Goal: Task Accomplishment & Management: Use online tool/utility

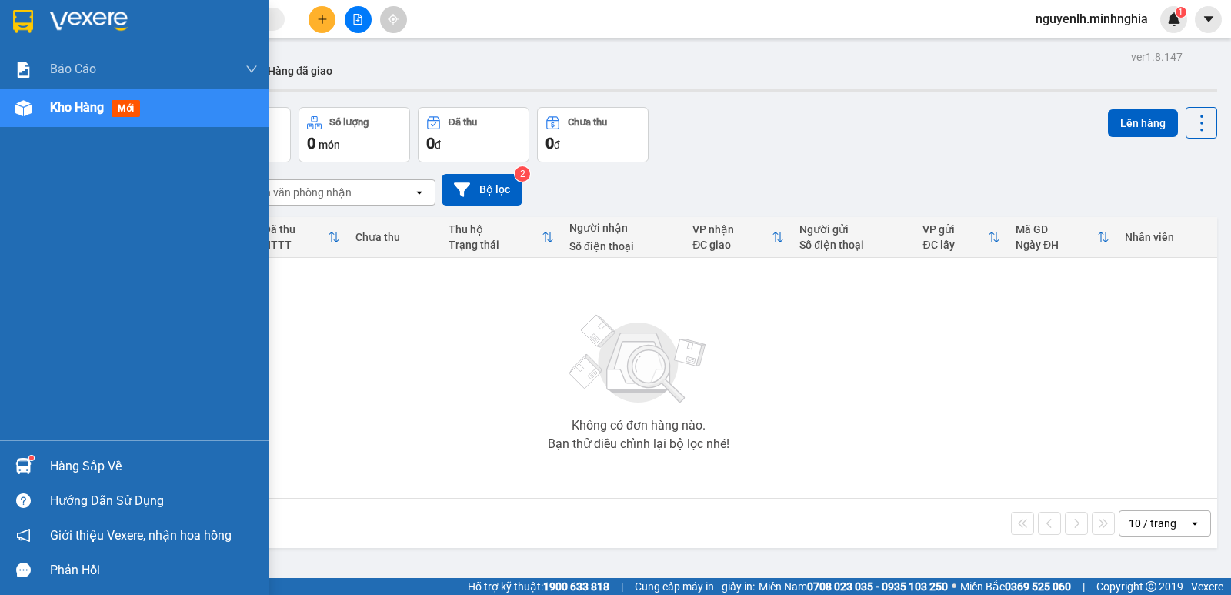
click at [43, 112] on div "Kho hàng mới" at bounding box center [134, 107] width 269 height 38
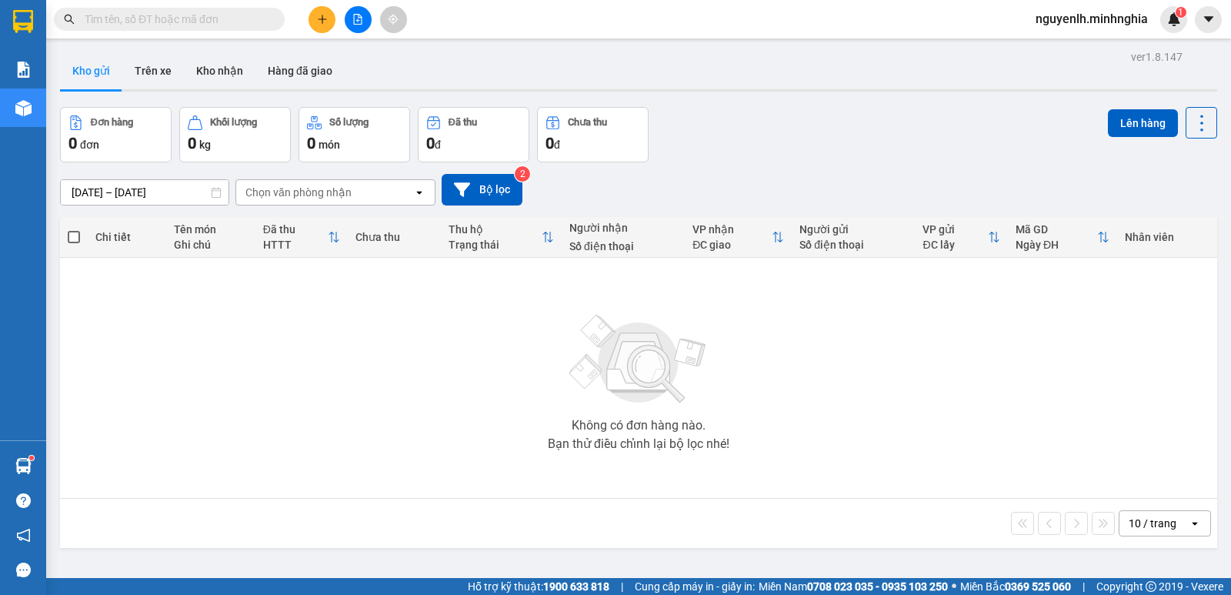
click at [357, 12] on button at bounding box center [358, 19] width 27 height 27
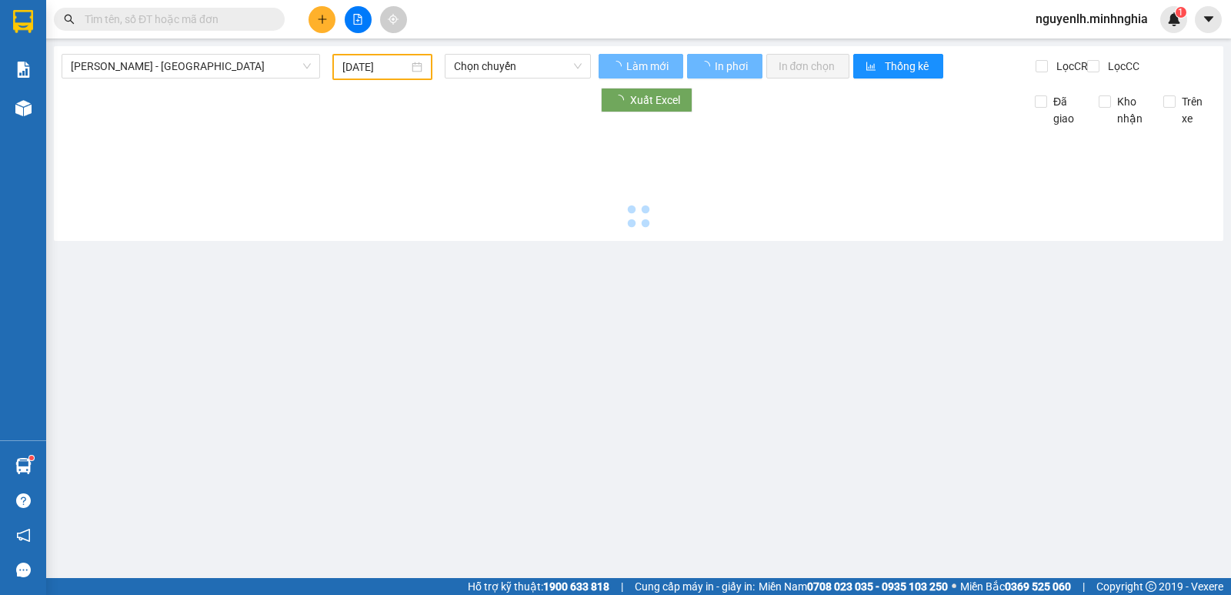
type input "[DATE]"
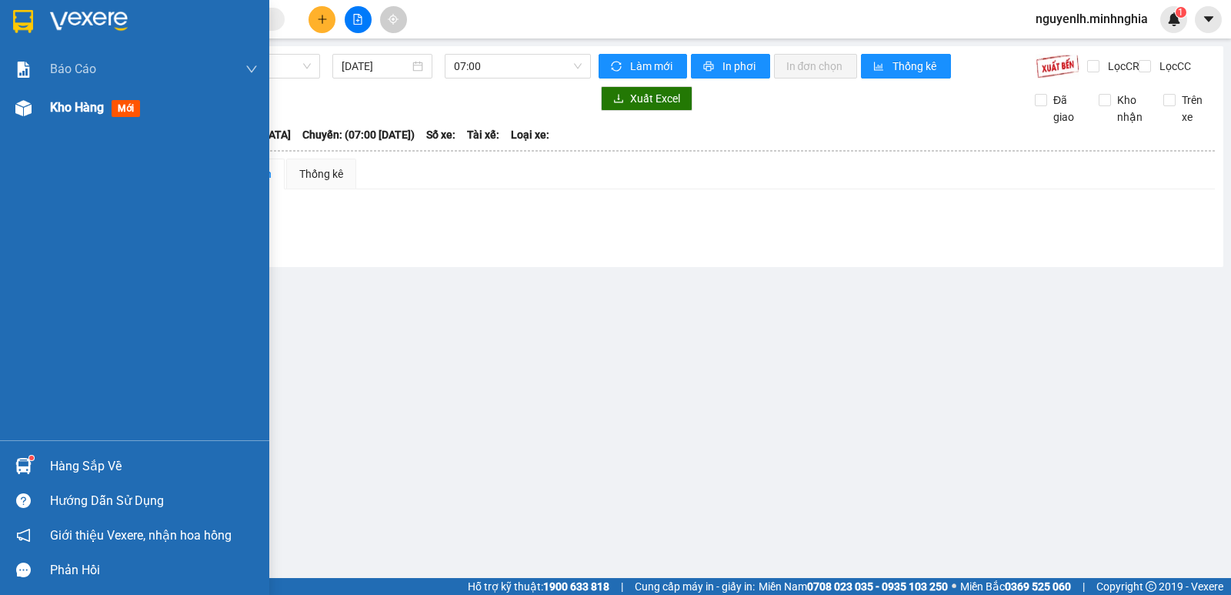
click at [35, 112] on div at bounding box center [23, 108] width 27 height 27
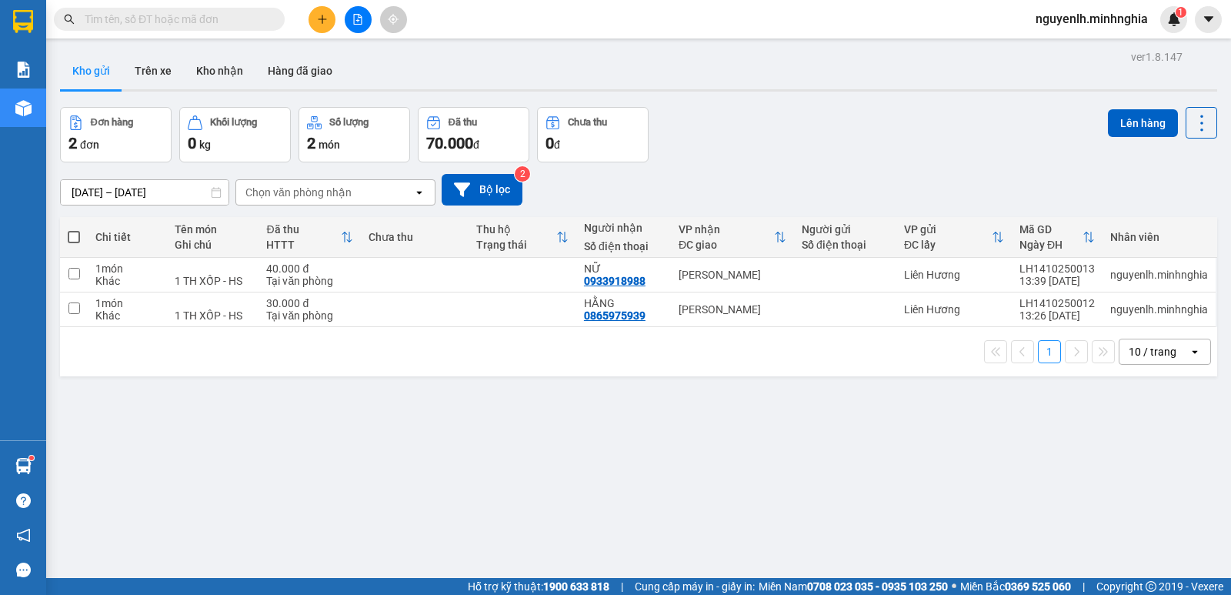
click at [75, 232] on span at bounding box center [74, 237] width 12 height 12
click at [74, 229] on input "checkbox" at bounding box center [74, 229] width 0 height 0
checkbox input "true"
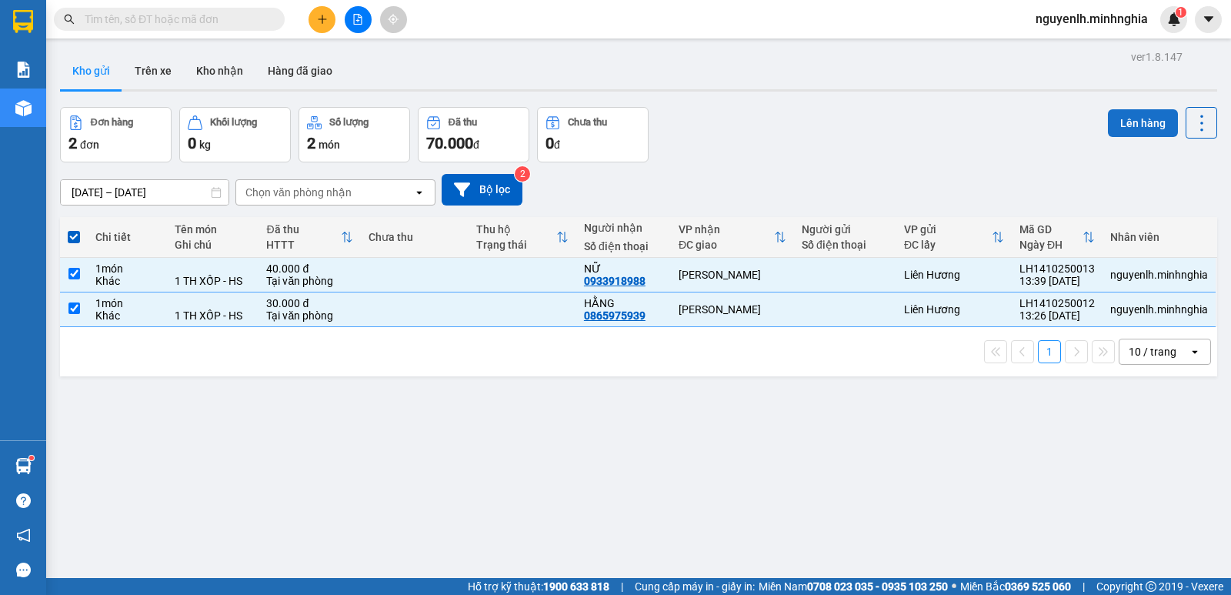
click at [1116, 118] on button "Lên hàng" at bounding box center [1143, 123] width 70 height 28
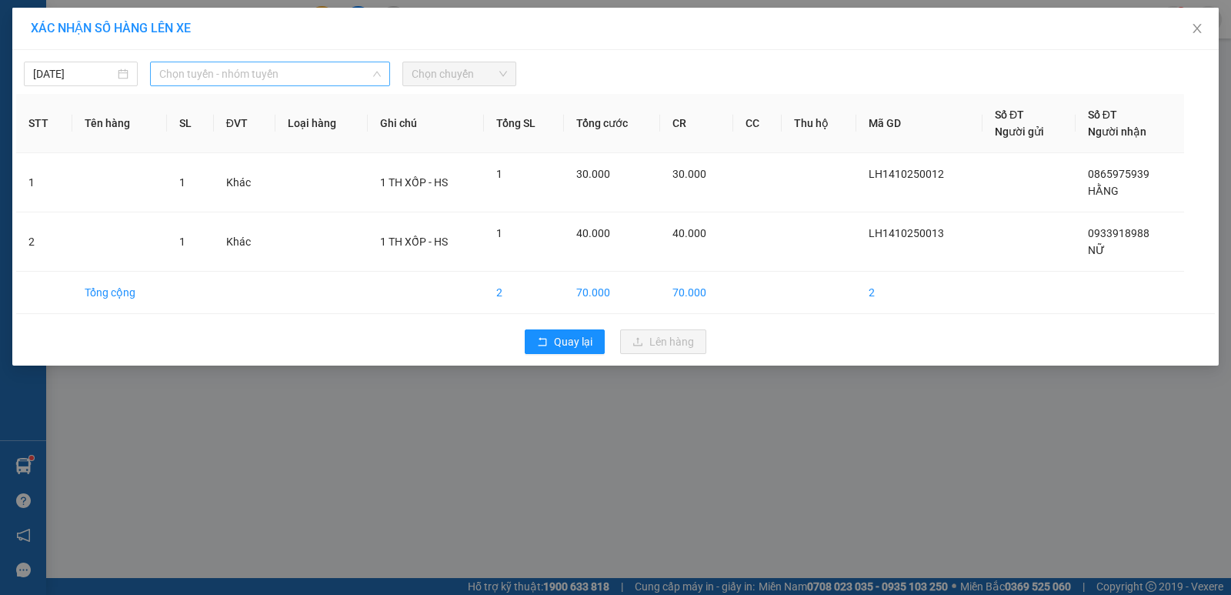
click at [225, 75] on span "Chọn tuyến - nhóm tuyến" at bounding box center [270, 73] width 222 height 23
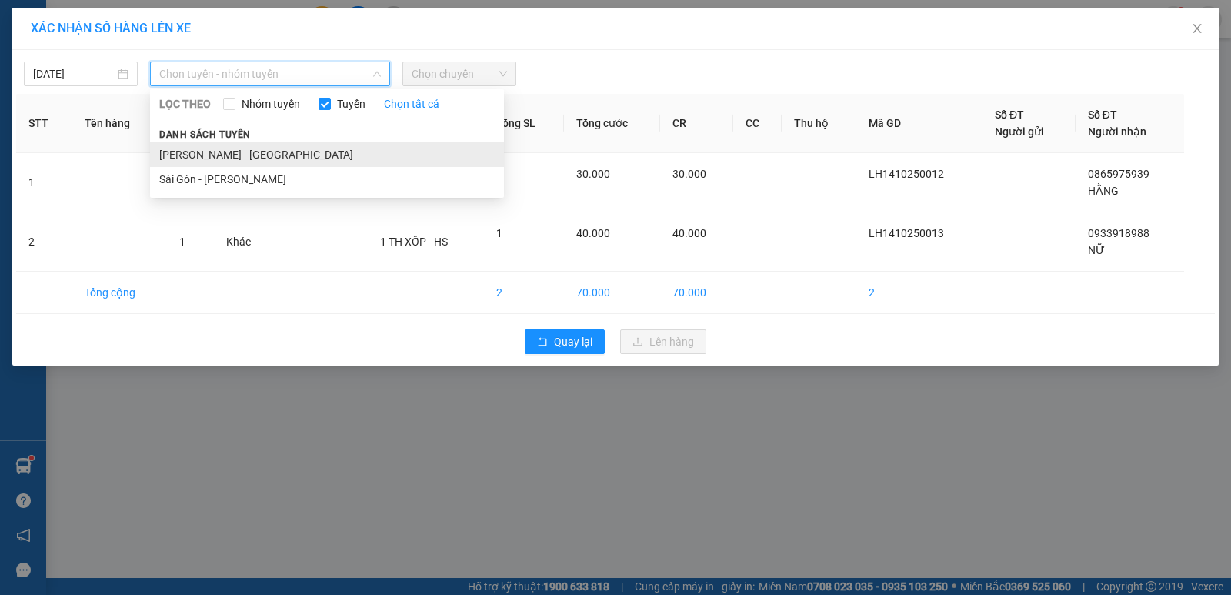
click at [233, 150] on li "[PERSON_NAME] - [GEOGRAPHIC_DATA]" at bounding box center [327, 154] width 354 height 25
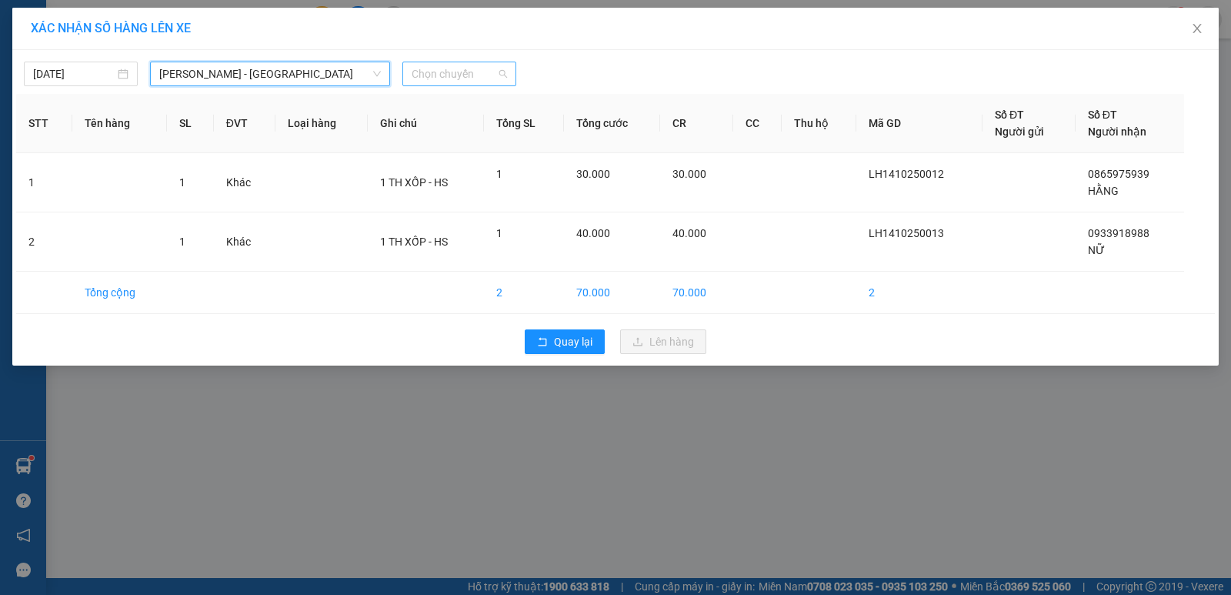
click at [454, 72] on span "Chọn chuyến" at bounding box center [459, 73] width 95 height 23
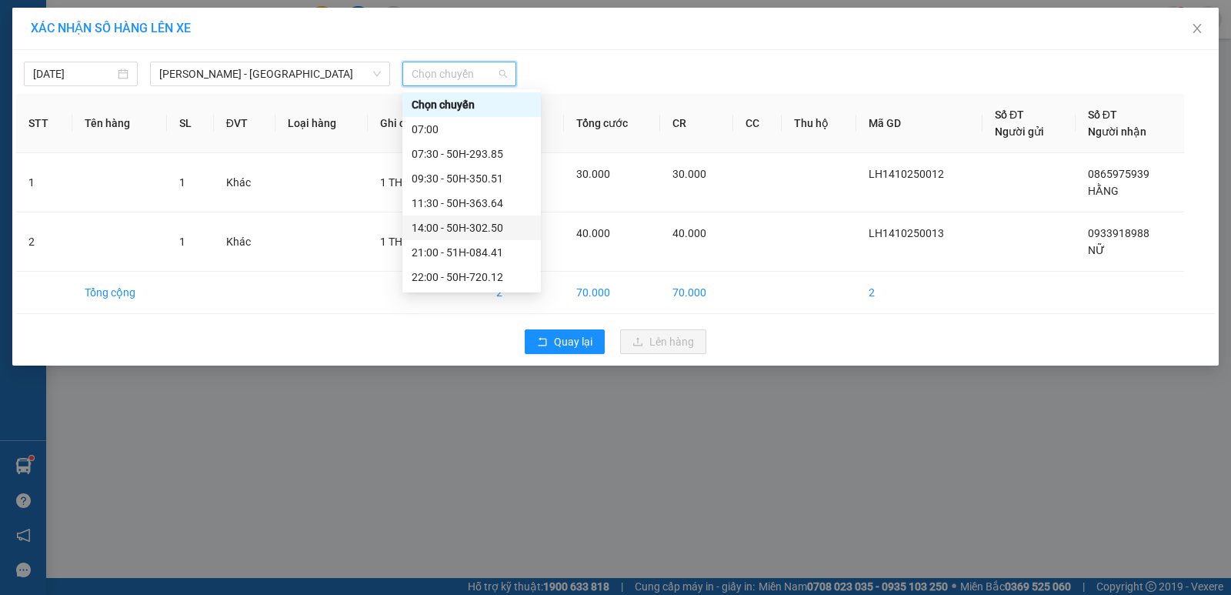
click at [488, 223] on div "14:00 - 50H-302.50" at bounding box center [472, 227] width 120 height 17
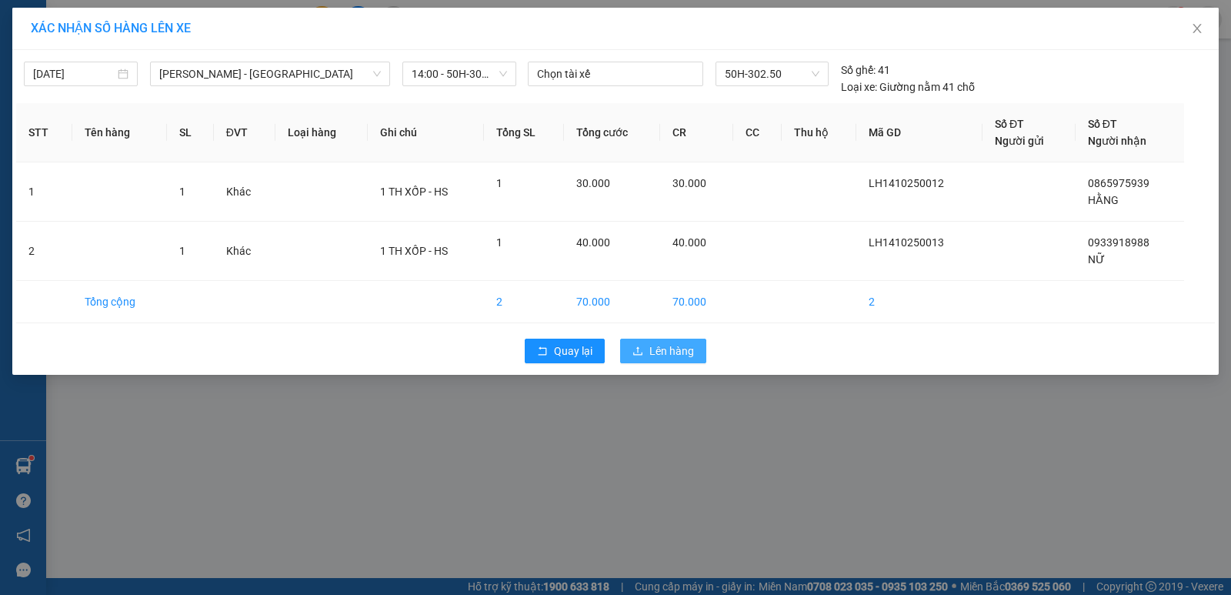
click at [672, 349] on span "Lên hàng" at bounding box center [671, 350] width 45 height 17
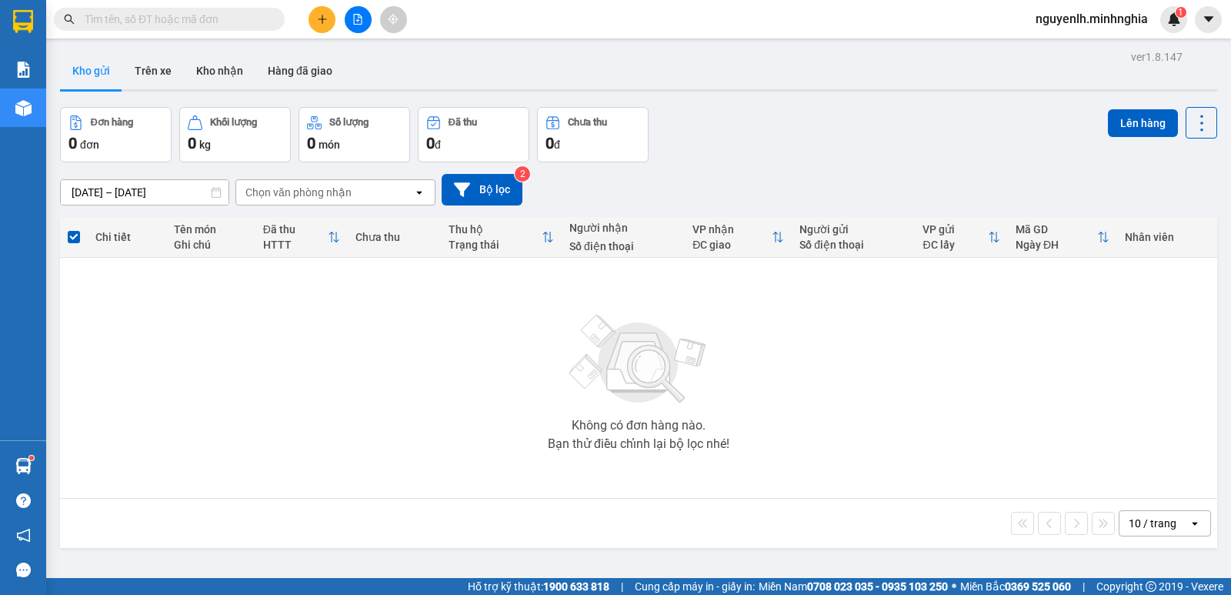
click at [257, 24] on input "text" at bounding box center [176, 19] width 182 height 17
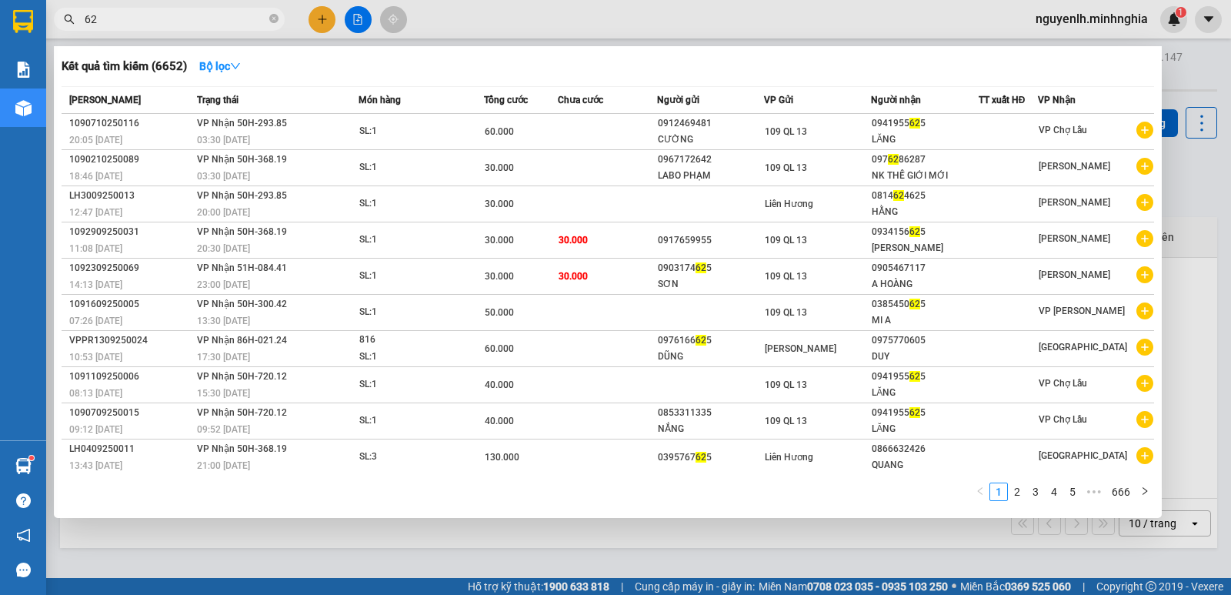
type input "6"
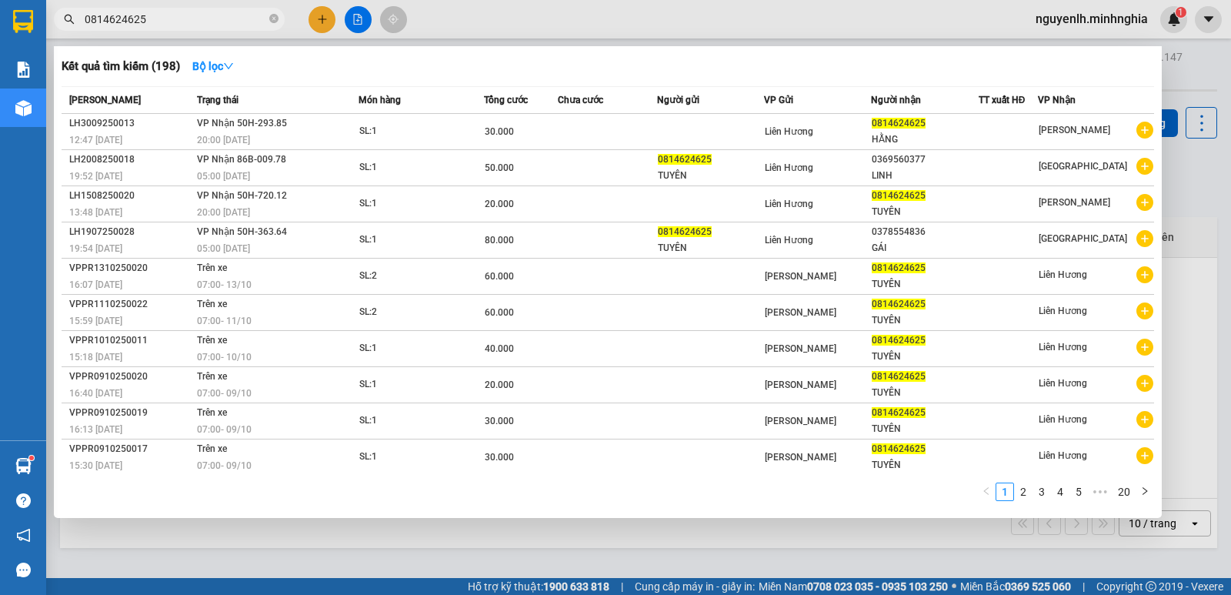
type input "0814624625"
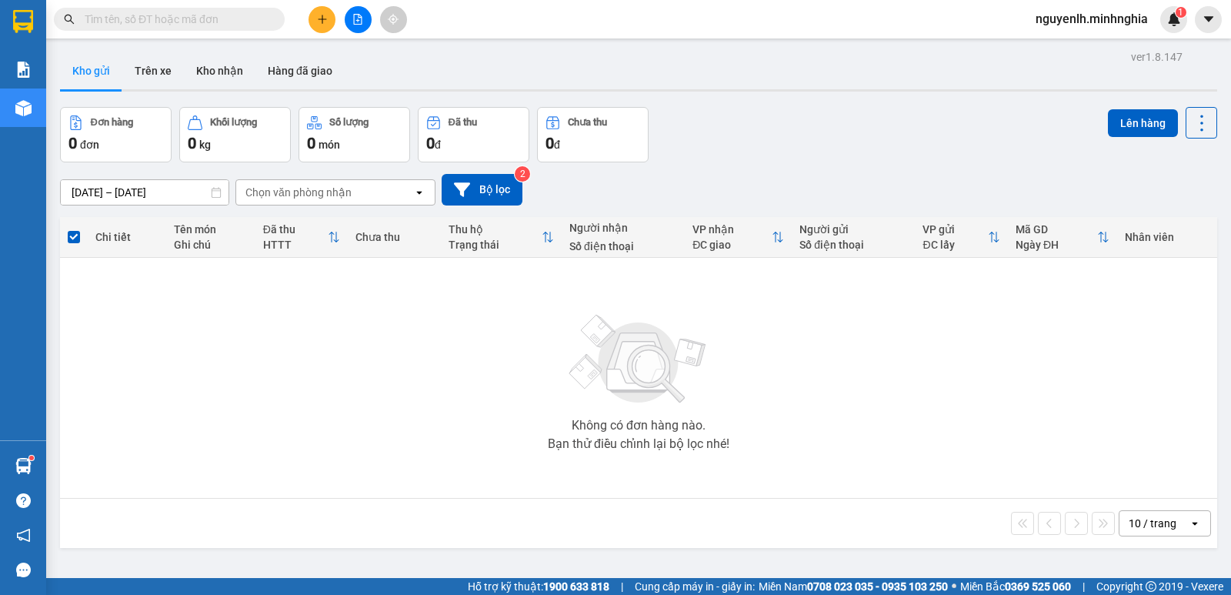
scroll to position [71, 0]
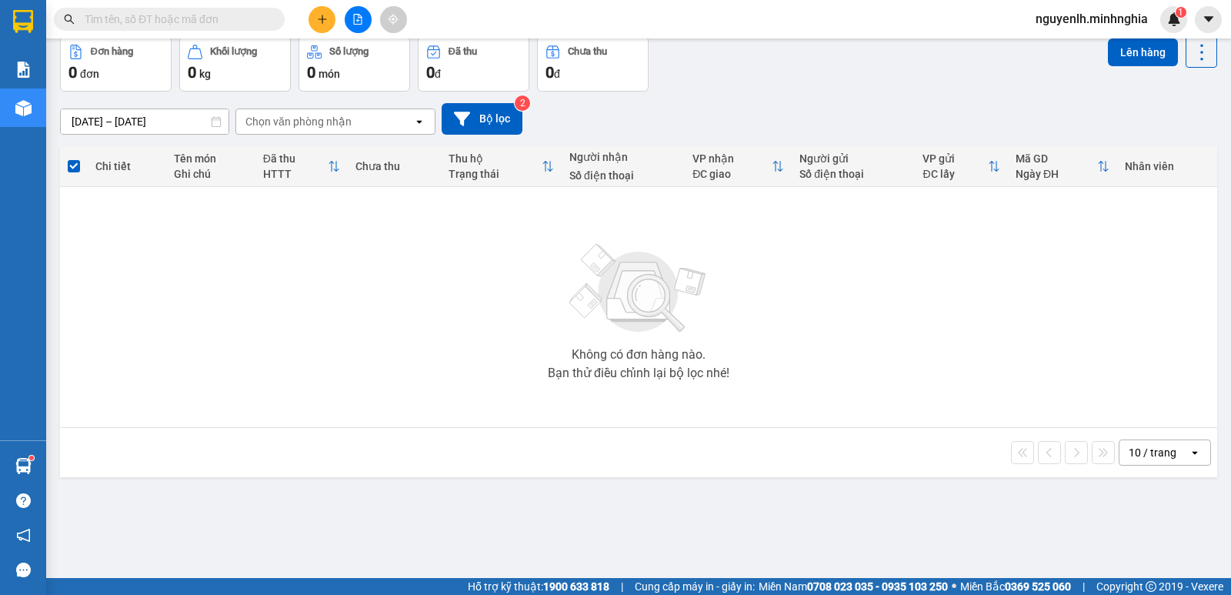
click at [239, 9] on span at bounding box center [169, 19] width 231 height 23
click at [264, 20] on input "text" at bounding box center [176, 19] width 182 height 17
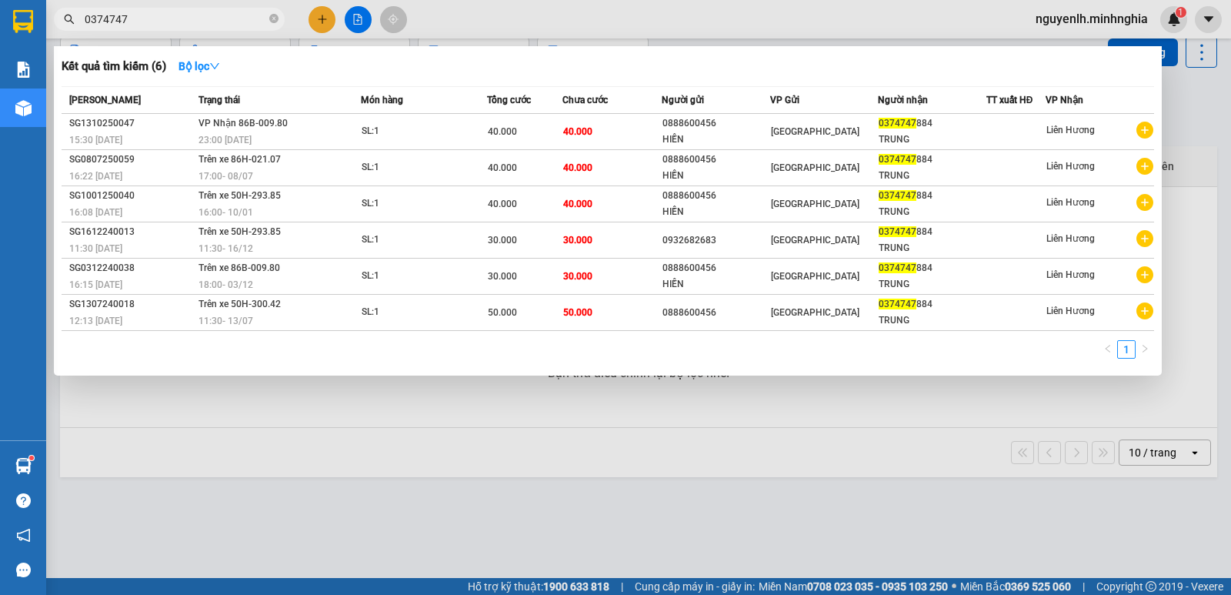
type input "0374747"
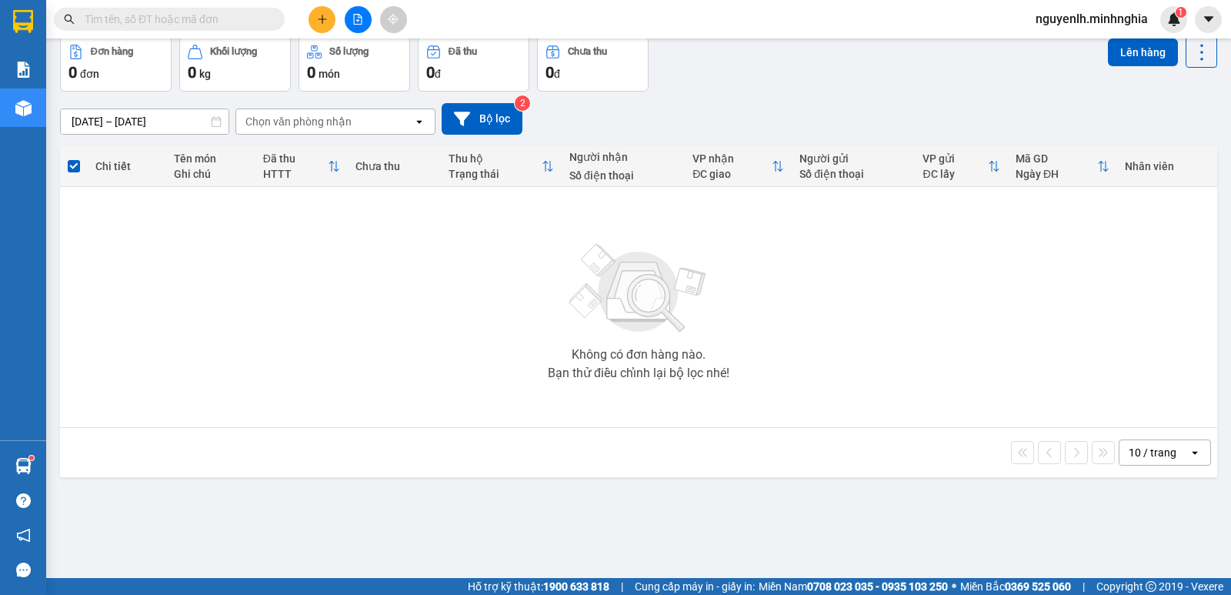
click at [219, 18] on input "text" at bounding box center [176, 19] width 182 height 17
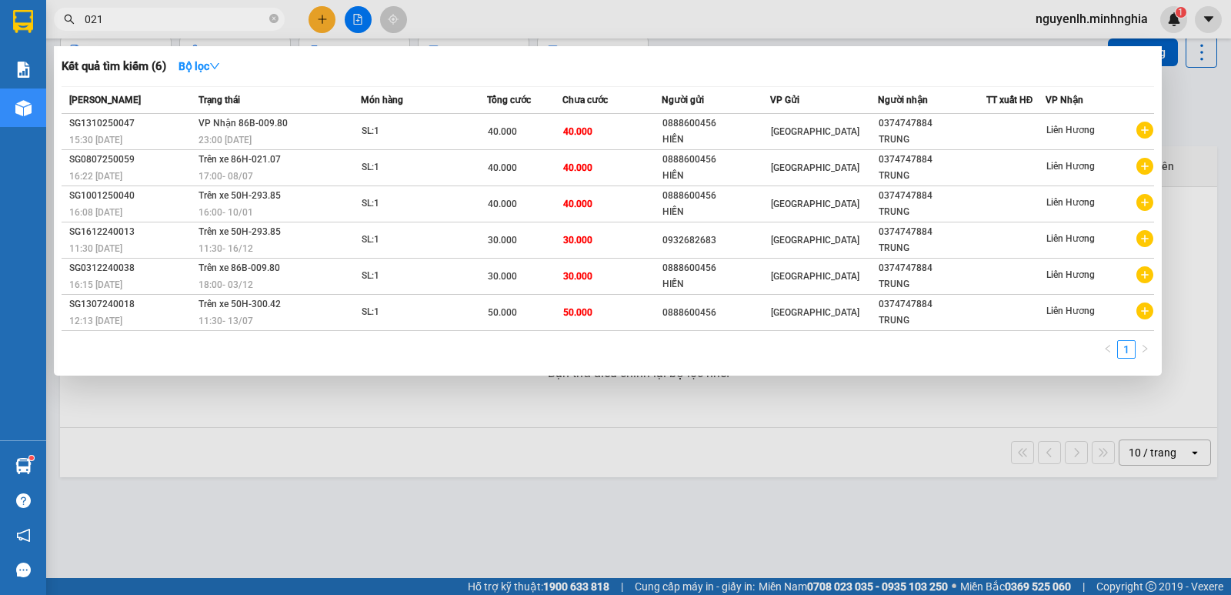
type input "0215"
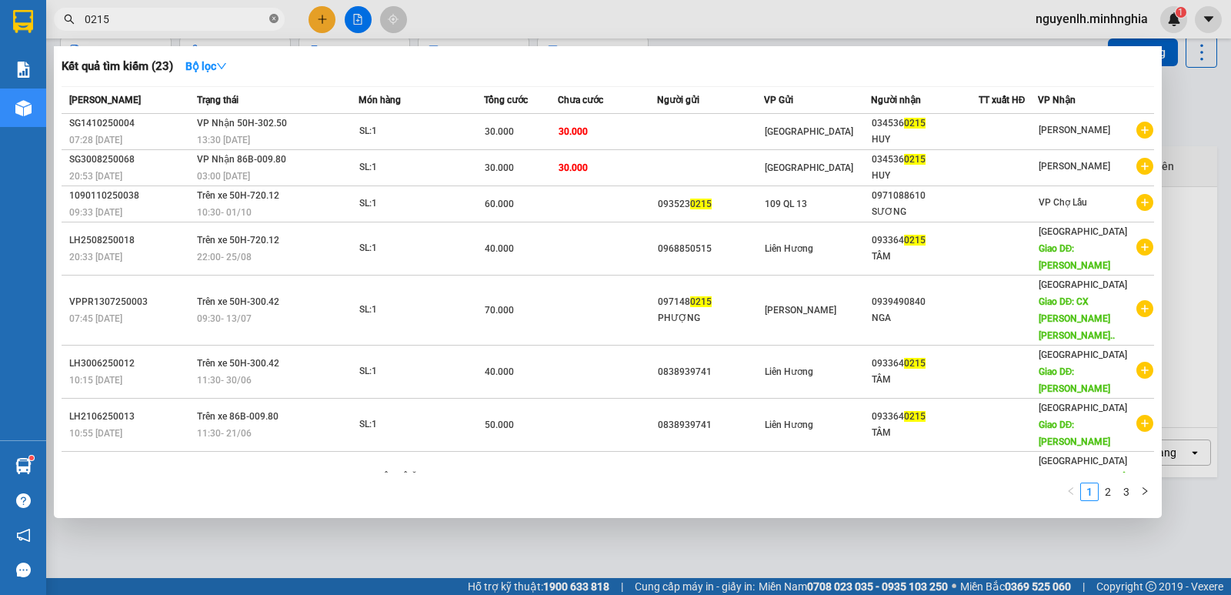
click at [272, 19] on icon "close-circle" at bounding box center [273, 18] width 9 height 9
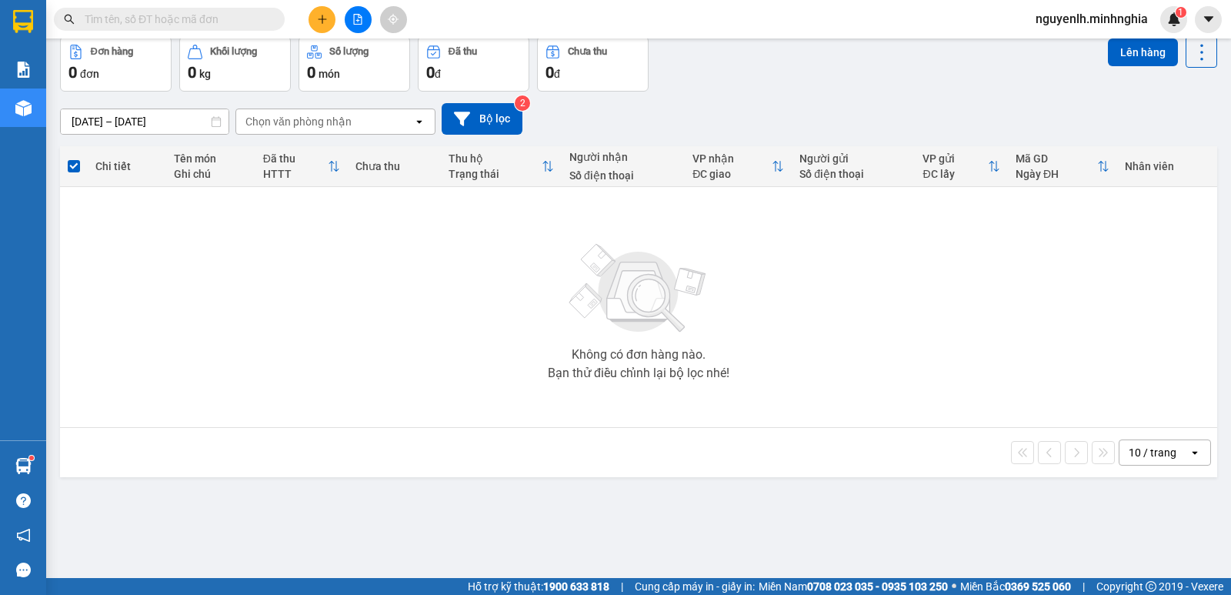
scroll to position [0, 0]
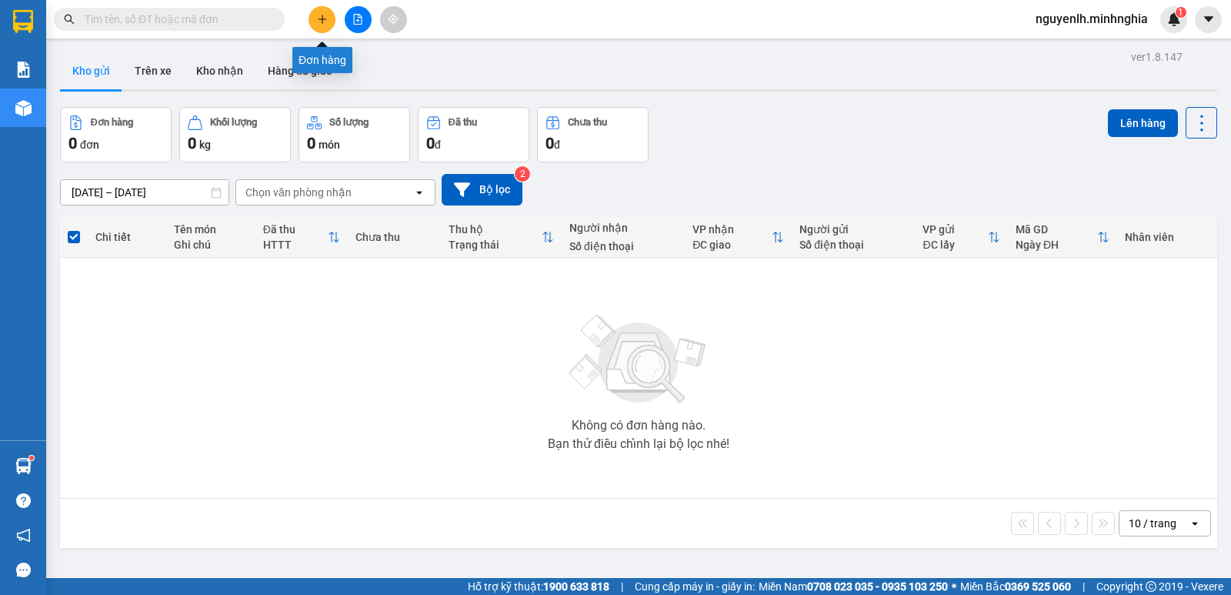
click at [353, 22] on icon "file-add" at bounding box center [357, 19] width 11 height 11
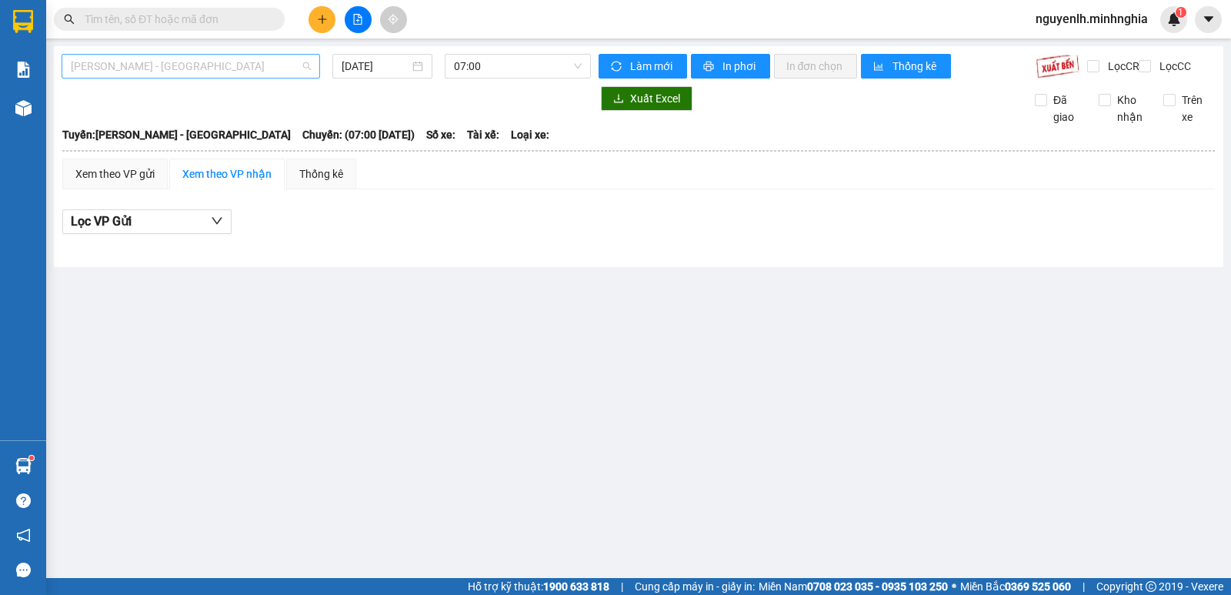
click at [143, 70] on span "[PERSON_NAME] - [GEOGRAPHIC_DATA]" at bounding box center [191, 66] width 240 height 23
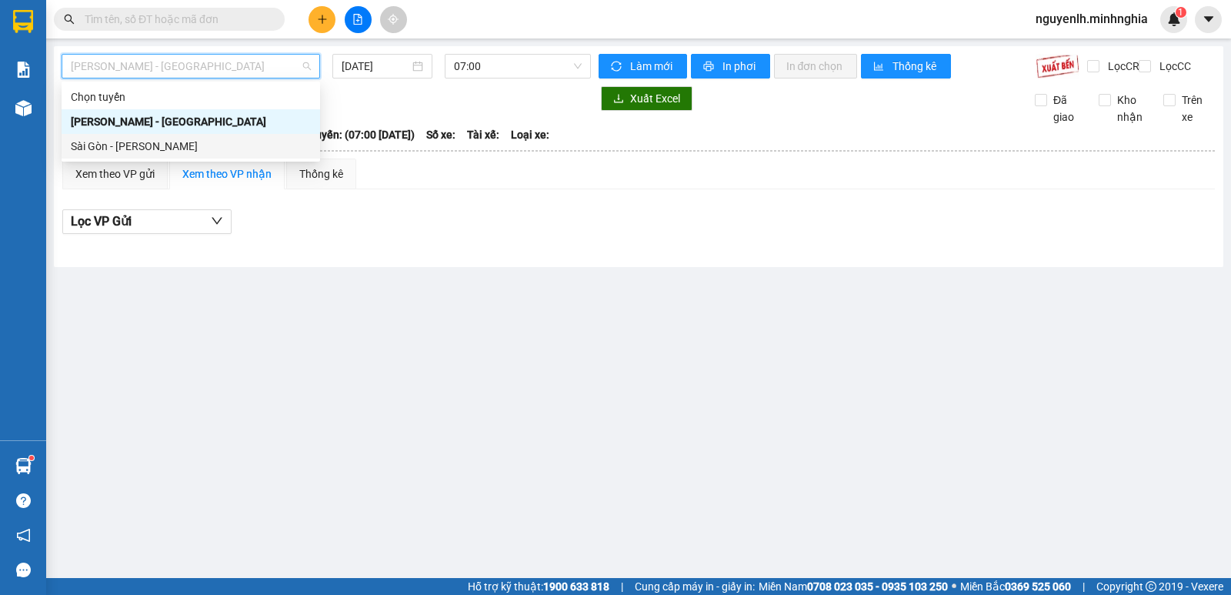
click at [132, 139] on div "Sài Gòn - [PERSON_NAME]" at bounding box center [191, 146] width 240 height 17
type input "[DATE]"
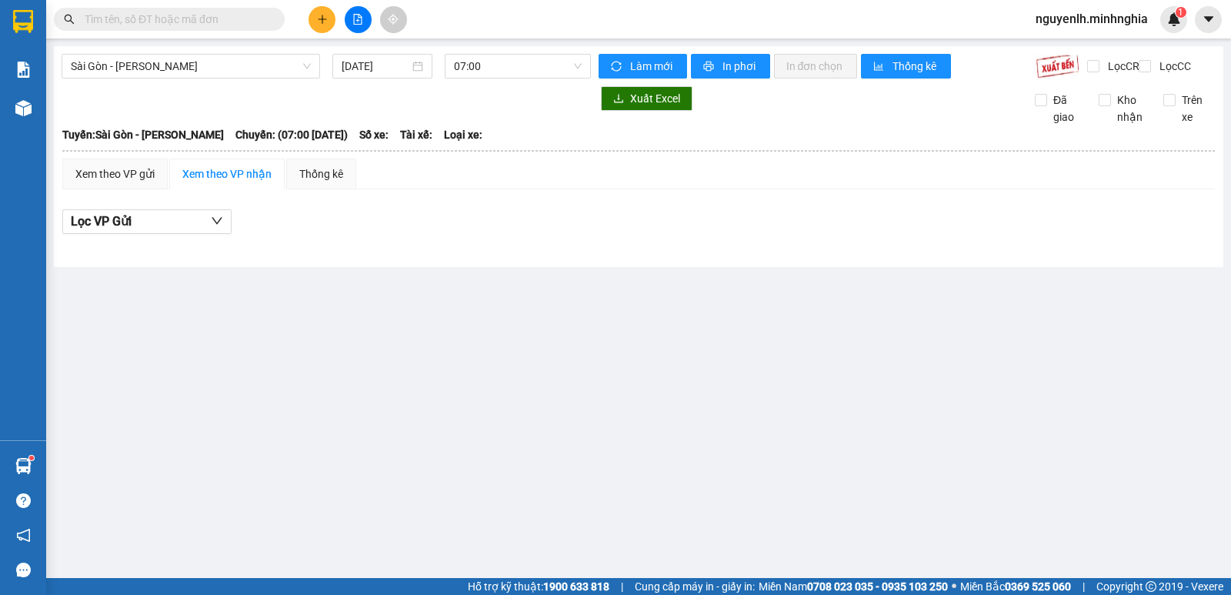
click at [437, 54] on div "[DATE]" at bounding box center [382, 66] width 113 height 25
click at [516, 74] on span "07:00" at bounding box center [517, 66] width 127 height 23
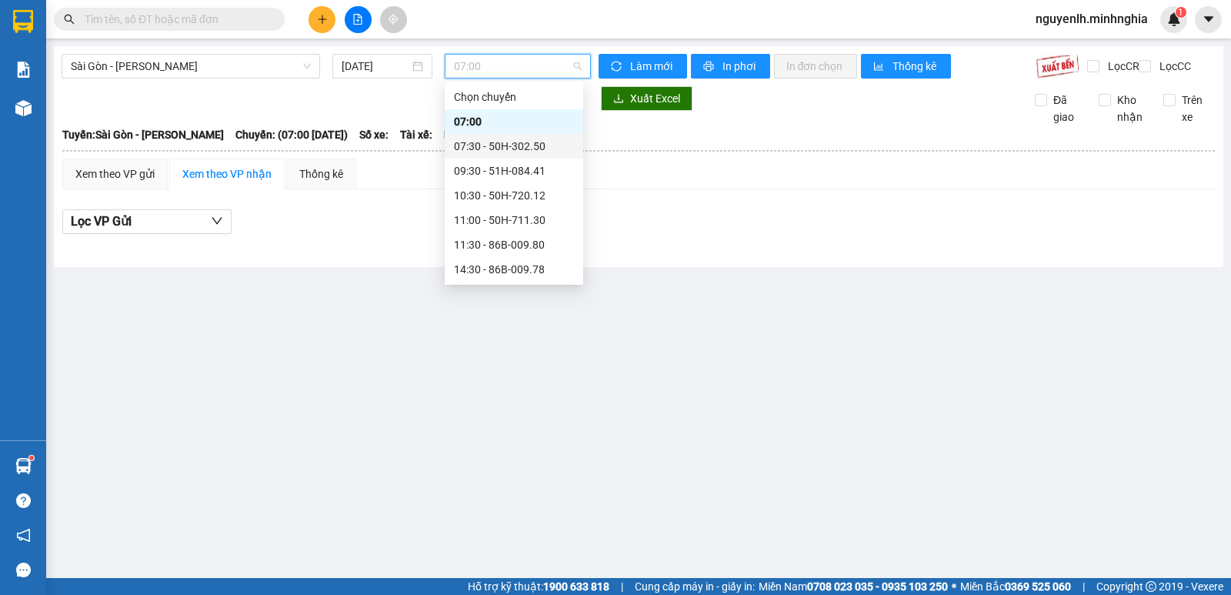
click at [511, 143] on div "07:30 - 50H-302.50" at bounding box center [514, 146] width 120 height 17
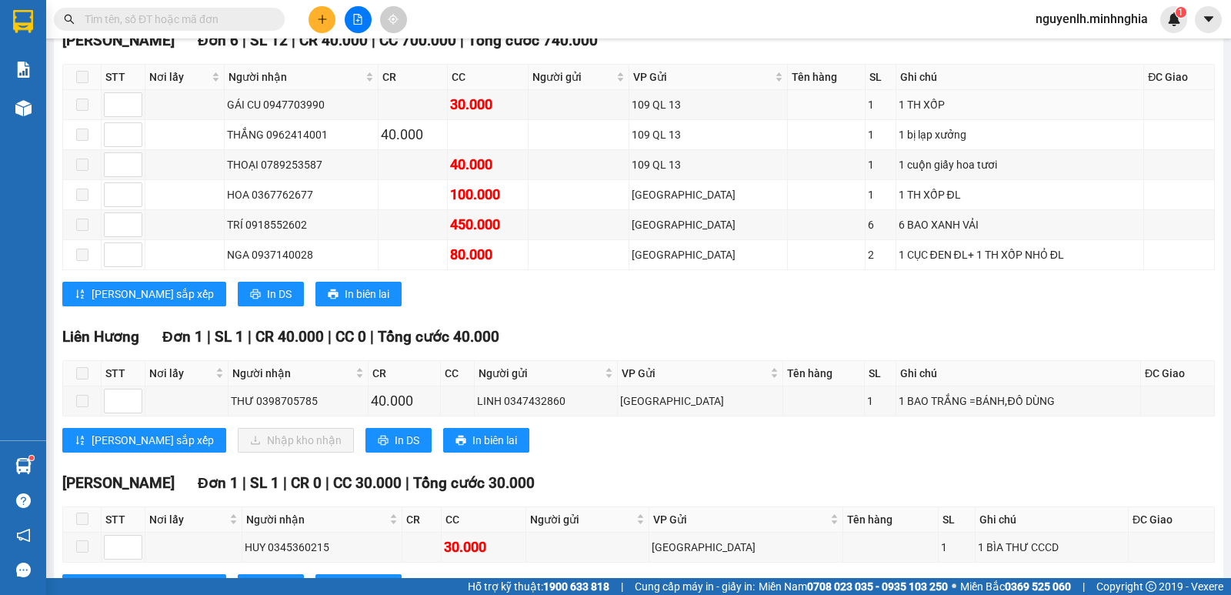
scroll to position [764, 0]
